Goal: Information Seeking & Learning: Learn about a topic

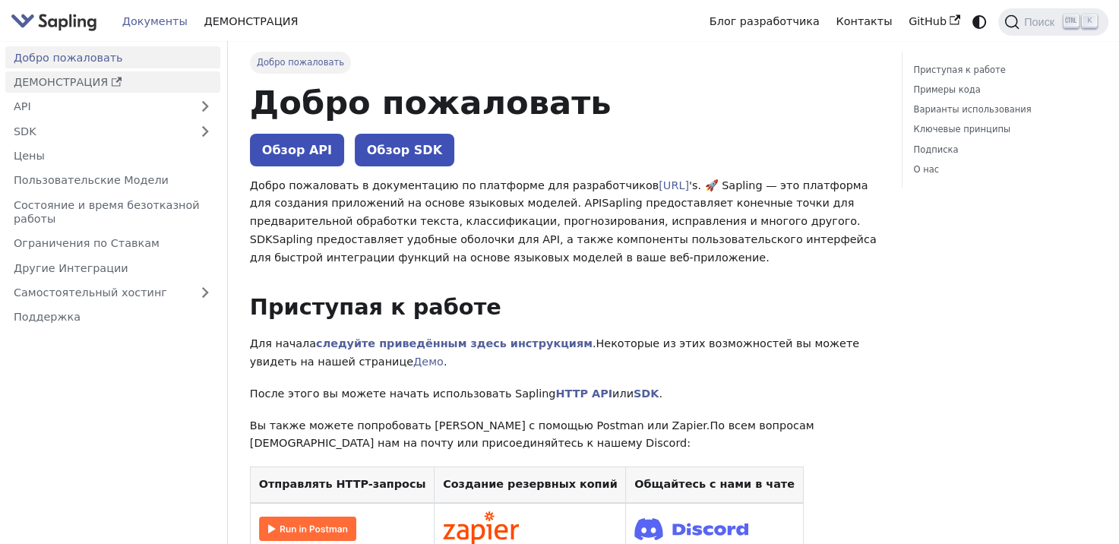
click at [113, 80] on use "Боковая панель документов" at bounding box center [117, 81] width 11 height 9
